Goal: Task Accomplishment & Management: Complete application form

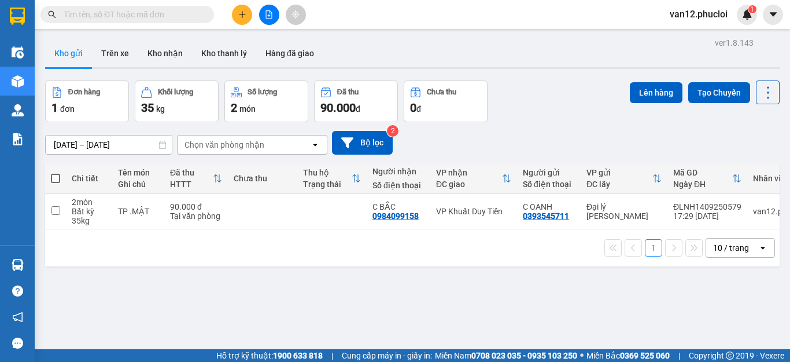
scroll to position [39, 0]
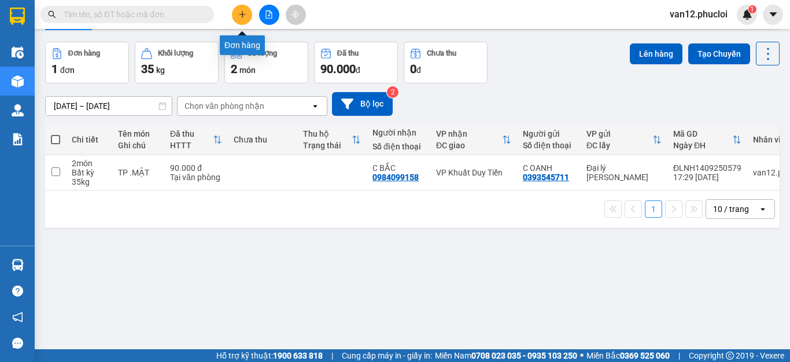
click at [241, 16] on icon "plus" at bounding box center [242, 14] width 8 height 8
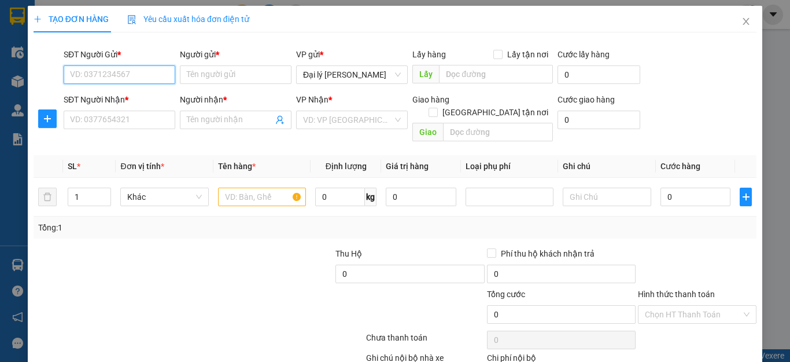
click at [165, 72] on input "SĐT Người Gửi *" at bounding box center [120, 74] width 112 height 19
click at [168, 74] on input "SĐT Người Gửi *" at bounding box center [120, 74] width 112 height 19
type input "0912996209"
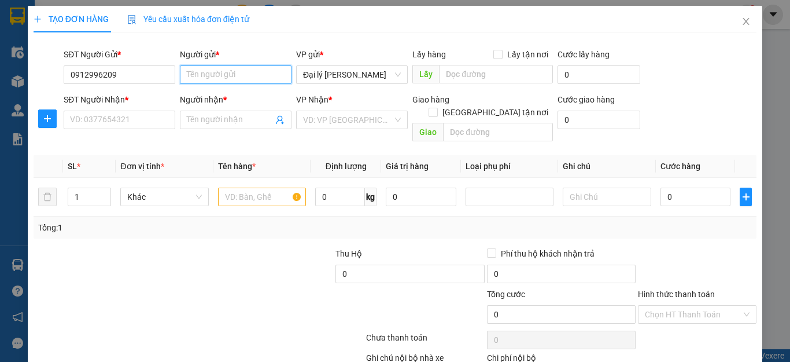
click at [279, 75] on input "Người gửi *" at bounding box center [236, 74] width 112 height 19
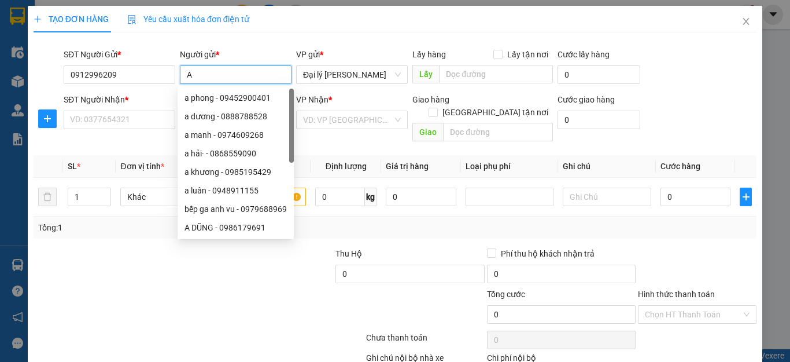
type input "A"
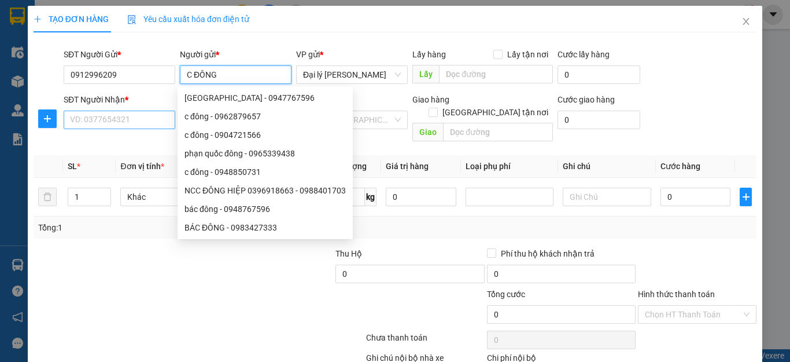
type input "C ĐÔNG"
click at [166, 121] on input "SĐT Người Nhận *" at bounding box center [120, 120] width 112 height 19
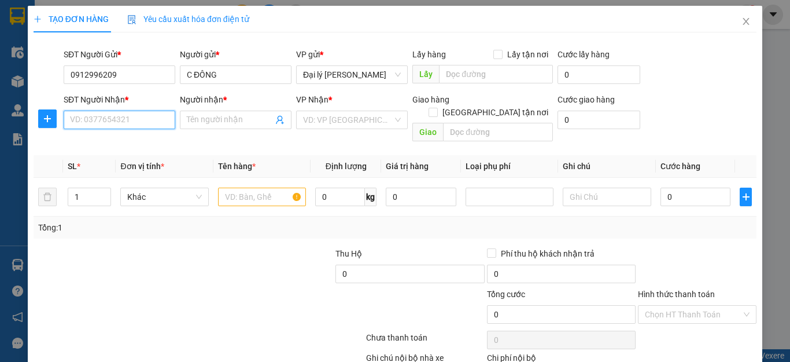
click at [166, 121] on input "SĐT Người Nhận *" at bounding box center [120, 120] width 112 height 19
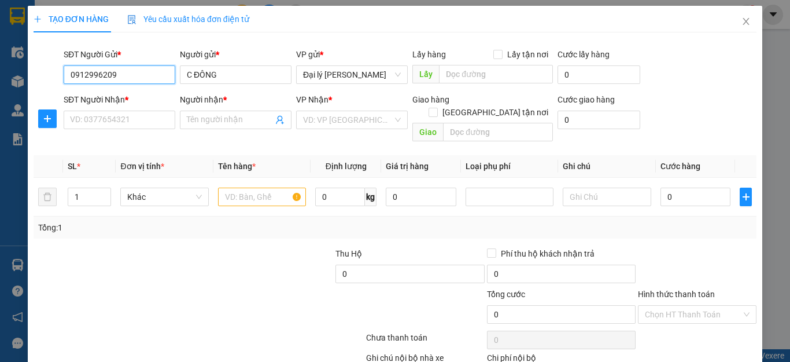
click at [114, 76] on input "0912996209" at bounding box center [120, 74] width 112 height 19
type input "0"
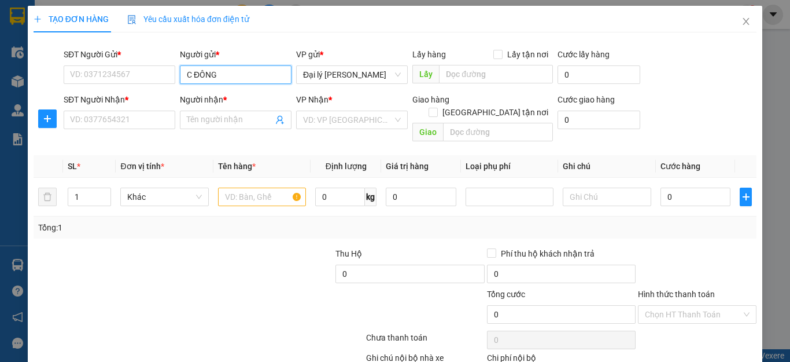
click at [217, 74] on input "C ĐÔNG" at bounding box center [236, 74] width 112 height 19
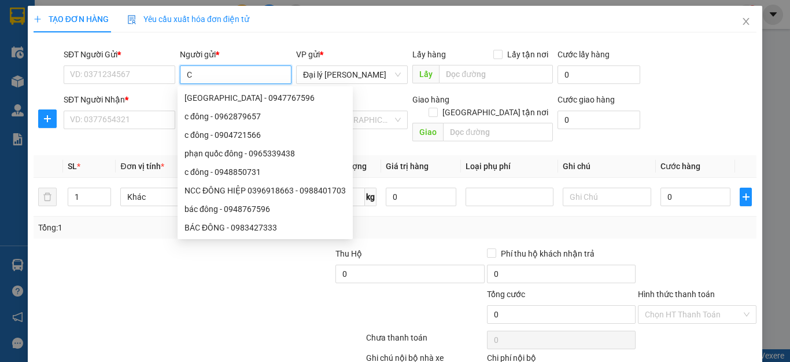
type input "C"
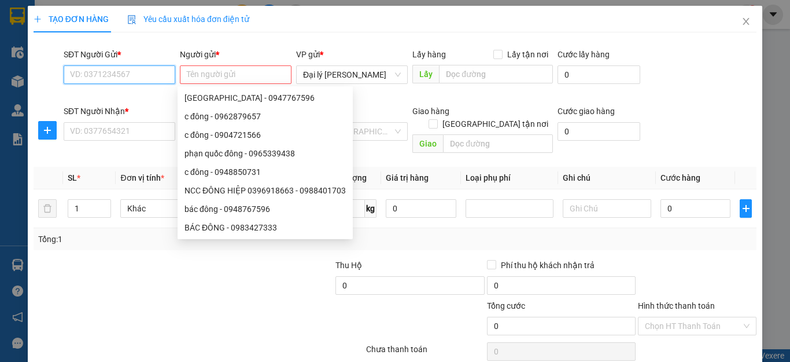
click at [170, 73] on input "SĐT Người Gửi *" at bounding box center [120, 74] width 112 height 19
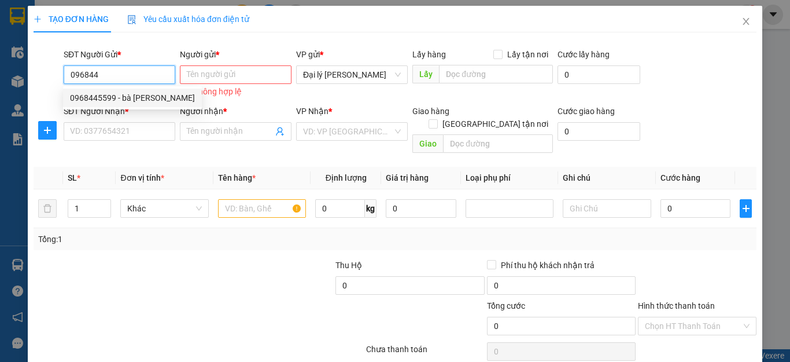
click at [142, 98] on div "0968445599 - bà [PERSON_NAME]" at bounding box center [132, 97] width 125 height 13
type input "0968445599"
type input "bà thiền"
click at [142, 98] on div "0968445599 - bà [PERSON_NAME]" at bounding box center [132, 97] width 125 height 13
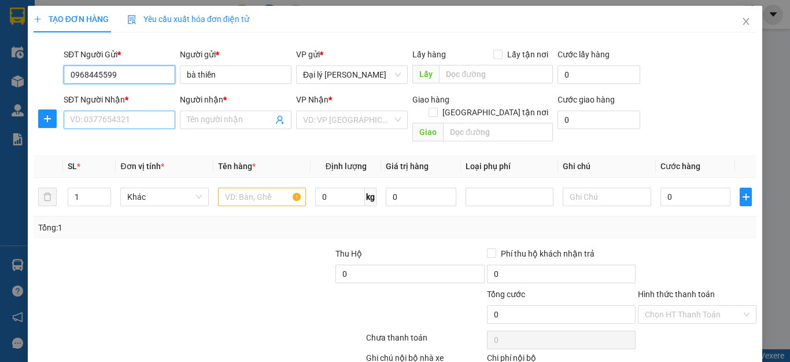
type input "0968445599"
click at [164, 119] on input "SĐT Người Nhận *" at bounding box center [120, 120] width 112 height 19
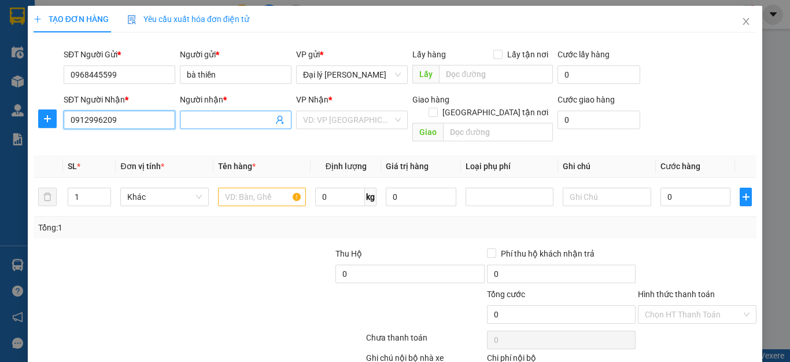
type input "0912996209"
click at [278, 116] on icon "user-add" at bounding box center [279, 119] width 9 height 9
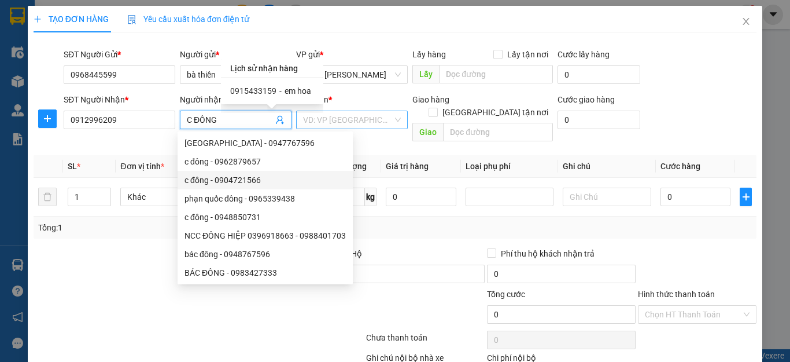
click at [392, 118] on div "VD: VP [GEOGRAPHIC_DATA]" at bounding box center [352, 120] width 112 height 19
type input "C ĐÔNG"
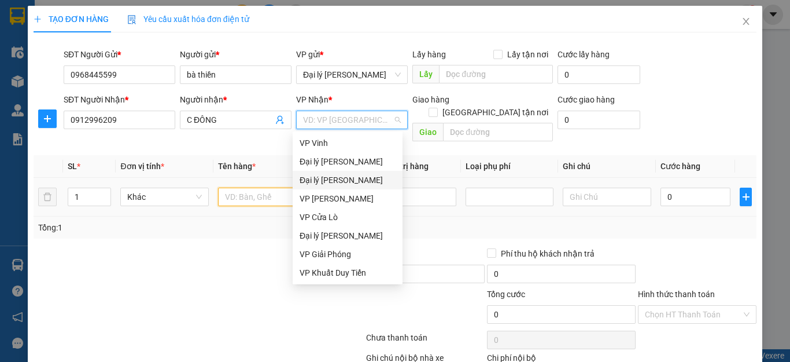
click at [289, 187] on input "text" at bounding box center [262, 196] width 88 height 19
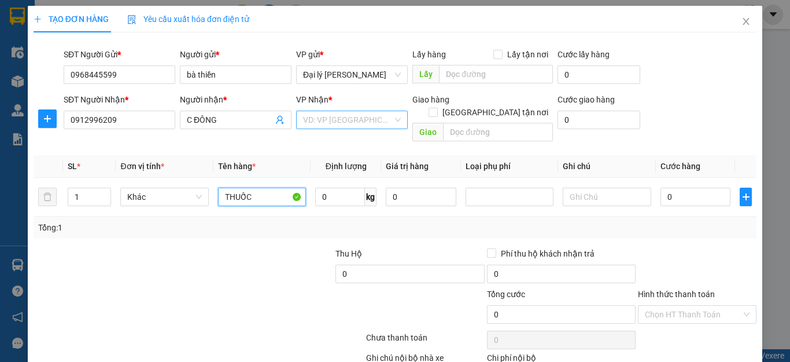
click at [393, 120] on div "VD: VP [GEOGRAPHIC_DATA]" at bounding box center [352, 120] width 112 height 19
type input "THUỐC"
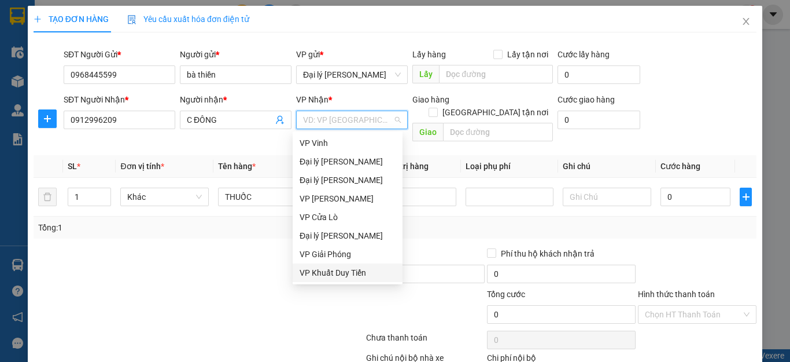
click at [368, 272] on div "VP Khuất Duy Tiến" at bounding box center [348, 272] width 96 height 13
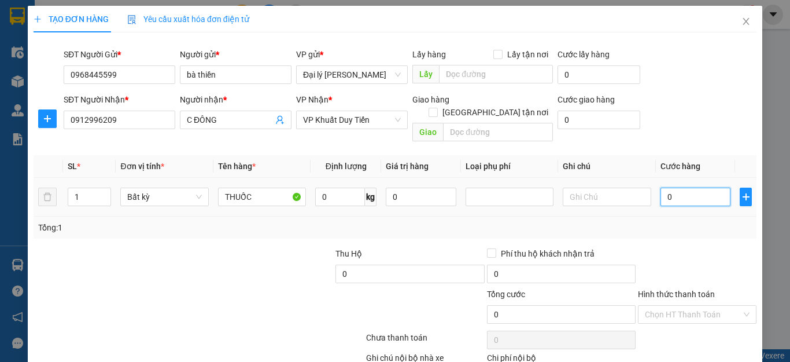
click at [664, 187] on input "0" at bounding box center [696, 196] width 71 height 19
type input "3"
type input "30"
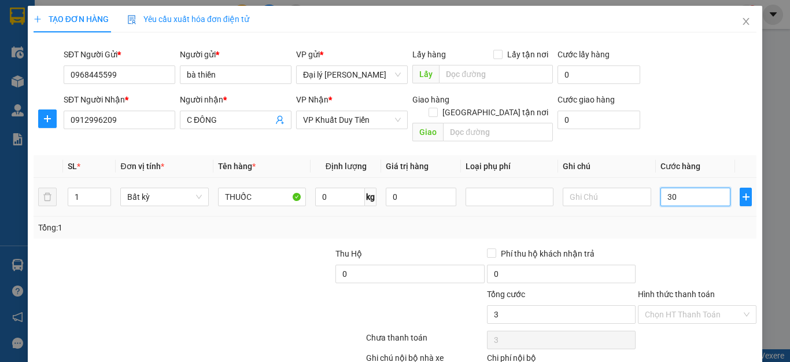
type input "30"
type input "300"
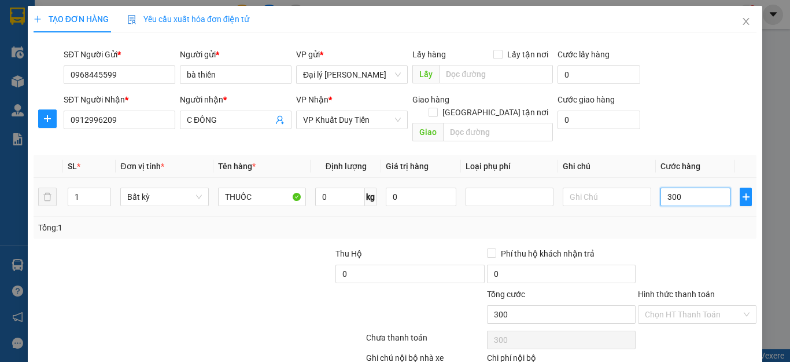
type input "3.000"
type input "30.000"
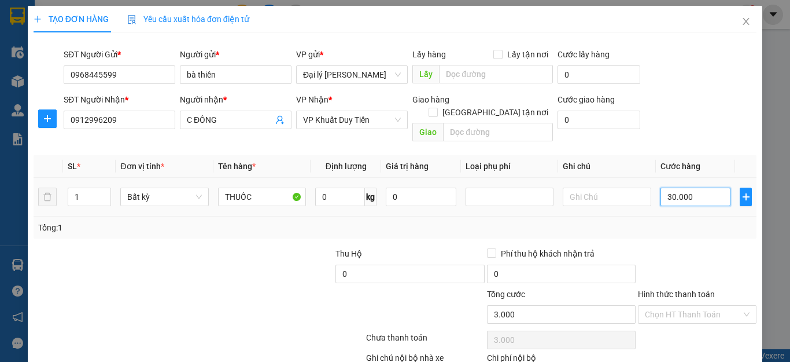
type input "30.000"
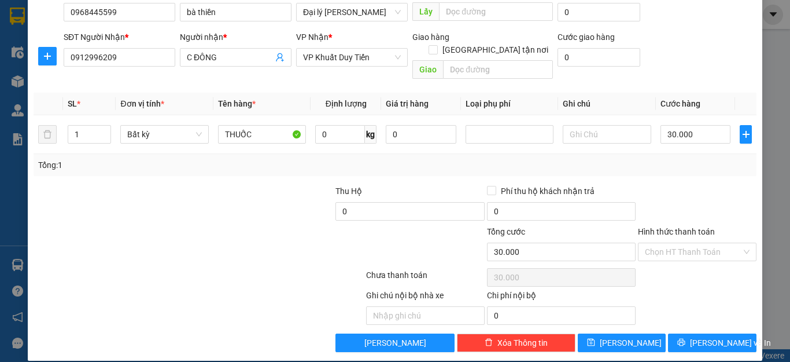
click at [672, 227] on label "Hình thức thanh toán" at bounding box center [676, 231] width 77 height 9
click at [672, 243] on input "Hình thức thanh toán" at bounding box center [693, 251] width 97 height 17
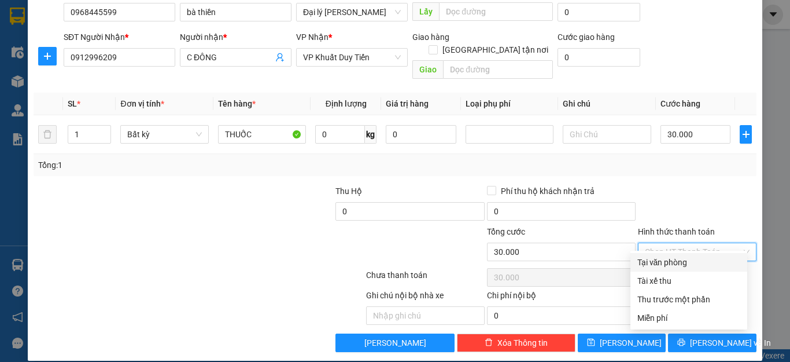
click at [681, 263] on div "Tại văn phòng" at bounding box center [689, 262] width 103 height 13
type input "0"
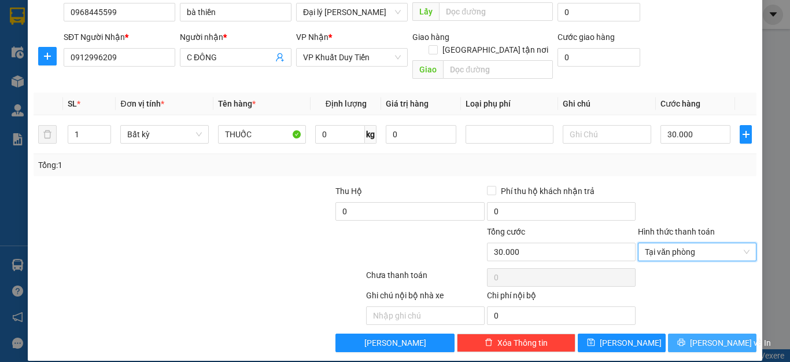
click at [702, 336] on span "[PERSON_NAME] và In" at bounding box center [730, 342] width 81 height 13
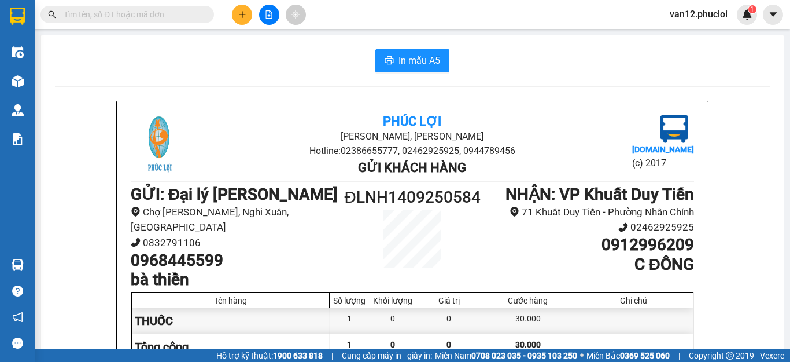
click at [772, 302] on div "In mẫu A5 Phúc Lợi Đường [PERSON_NAME], Phường Nghi Hương Hotline: 02386655777,…" at bounding box center [412, 307] width 743 height 544
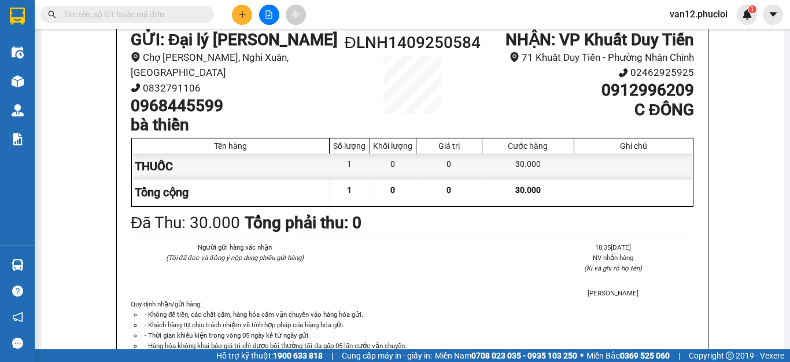
scroll to position [131, 0]
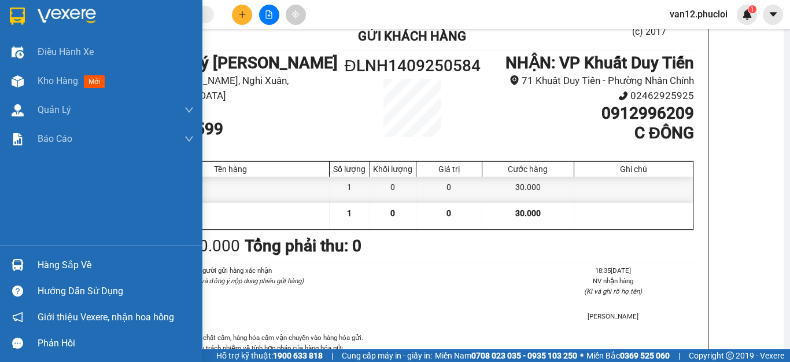
click at [23, 17] on img at bounding box center [17, 16] width 15 height 17
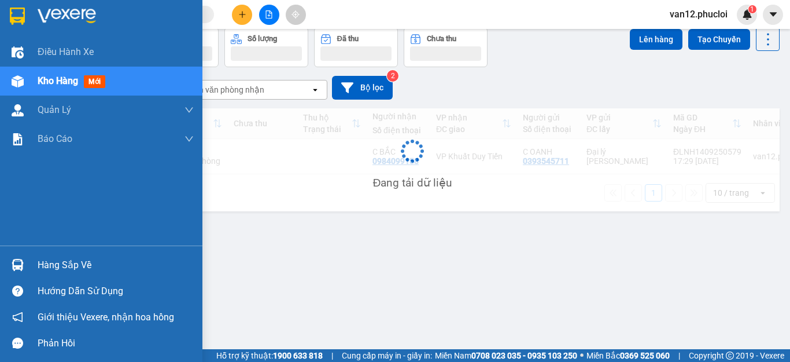
scroll to position [53, 0]
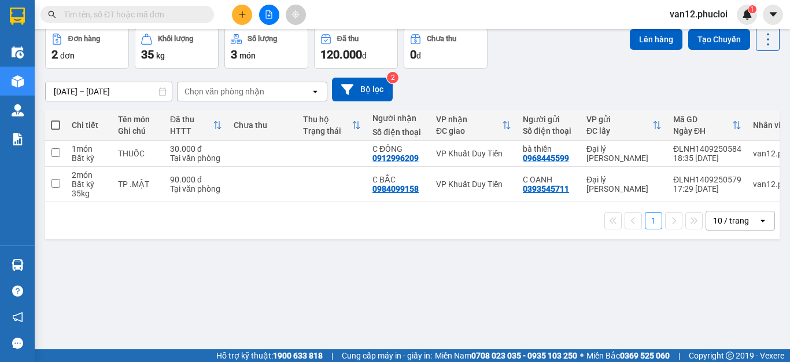
click at [565, 258] on div "ver 1.8.143 Kho gửi Trên xe Kho nhận Kho thanh [PERSON_NAME] đã giao Đơn hàng 2…" at bounding box center [413, 162] width 744 height 362
click at [240, 13] on icon "plus" at bounding box center [242, 14] width 8 height 8
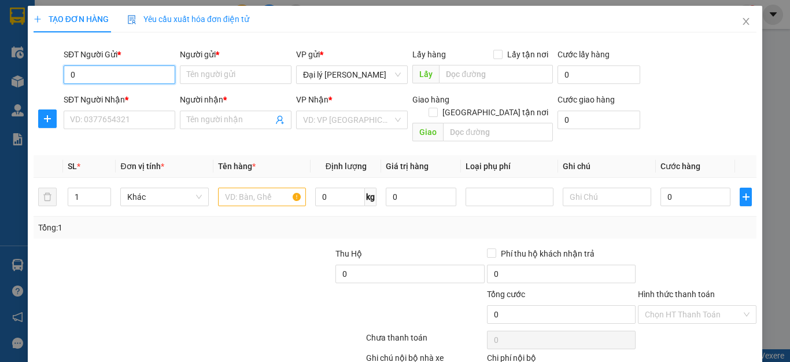
type input "0"
click at [25, 10] on div "TẠO ĐƠN HÀNG Yêu cầu xuất hóa đơn điện tử Transit Pickup Surcharge Ids Transit …" at bounding box center [395, 181] width 790 height 362
click at [742, 22] on icon "close" at bounding box center [746, 21] width 9 height 9
